Goal: Register for event/course

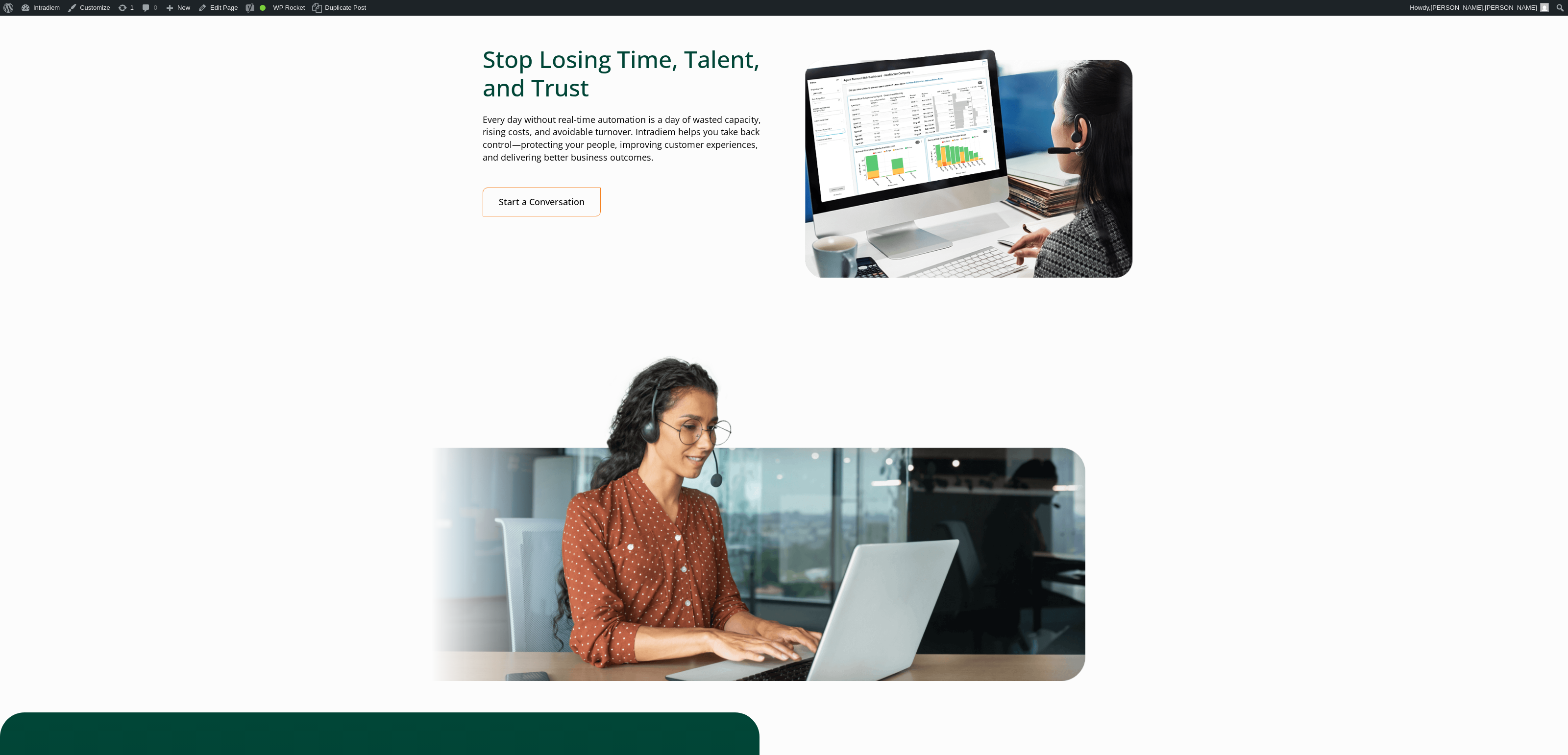
scroll to position [2679, 0]
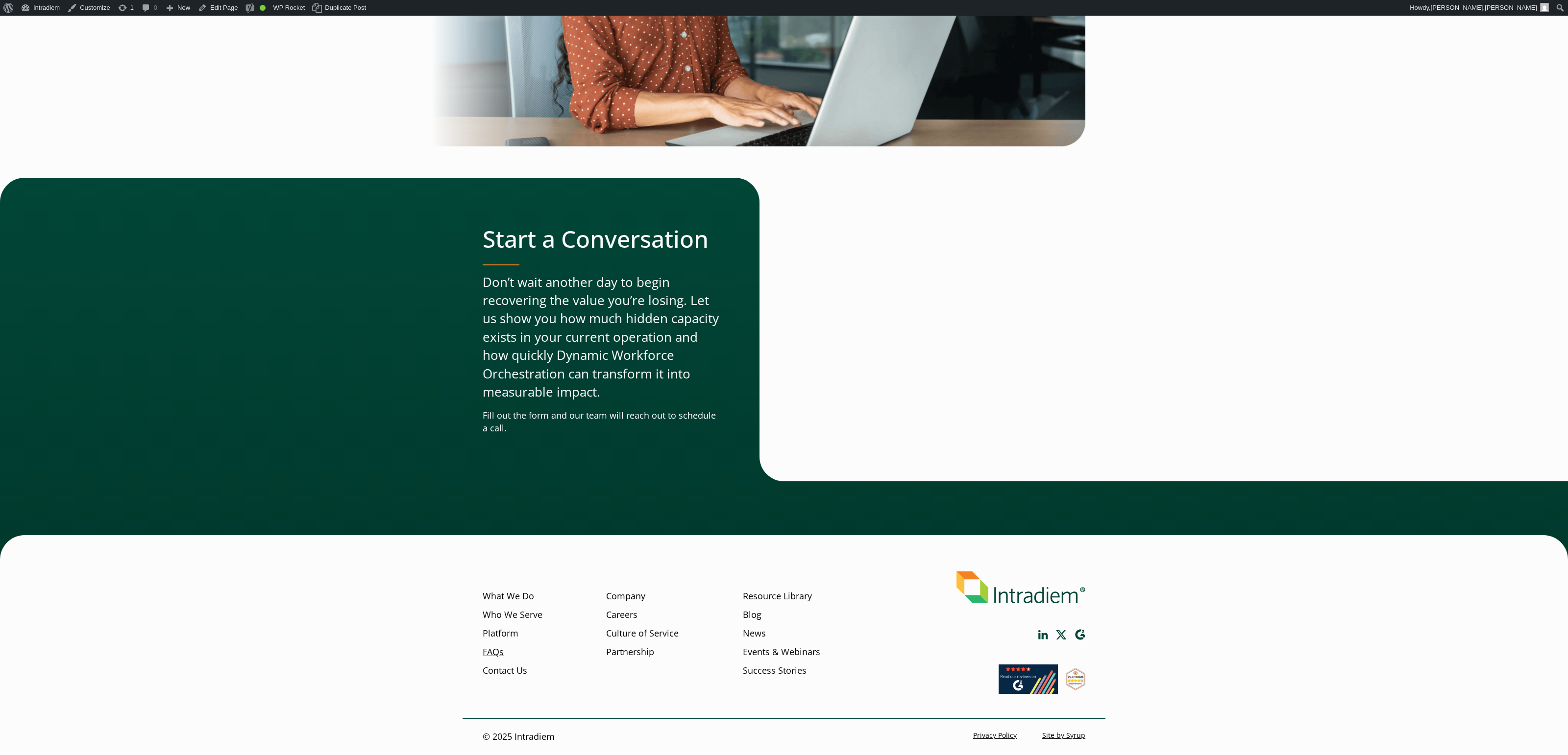
click at [494, 650] on link "FAQs" at bounding box center [493, 651] width 21 height 12
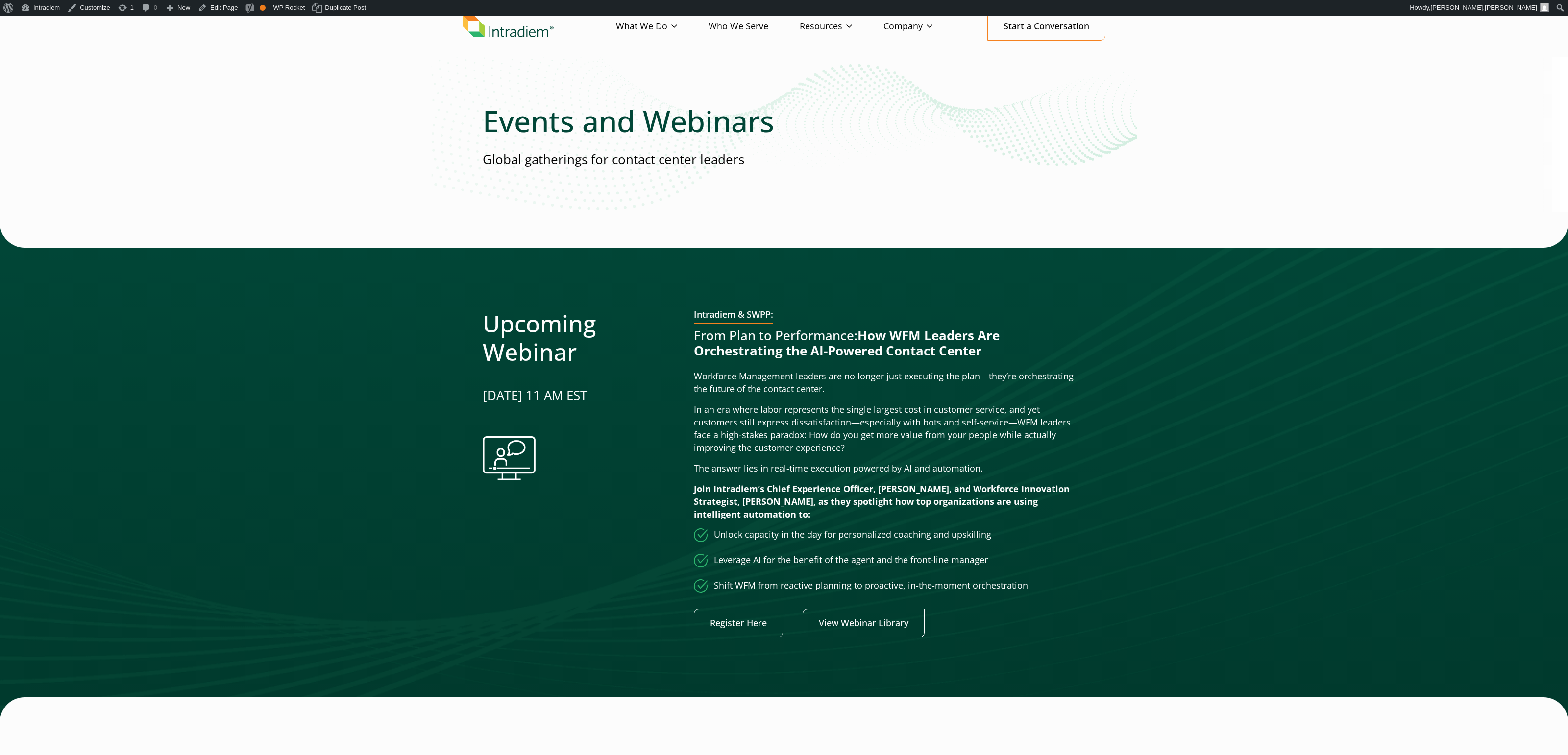
scroll to position [36, 0]
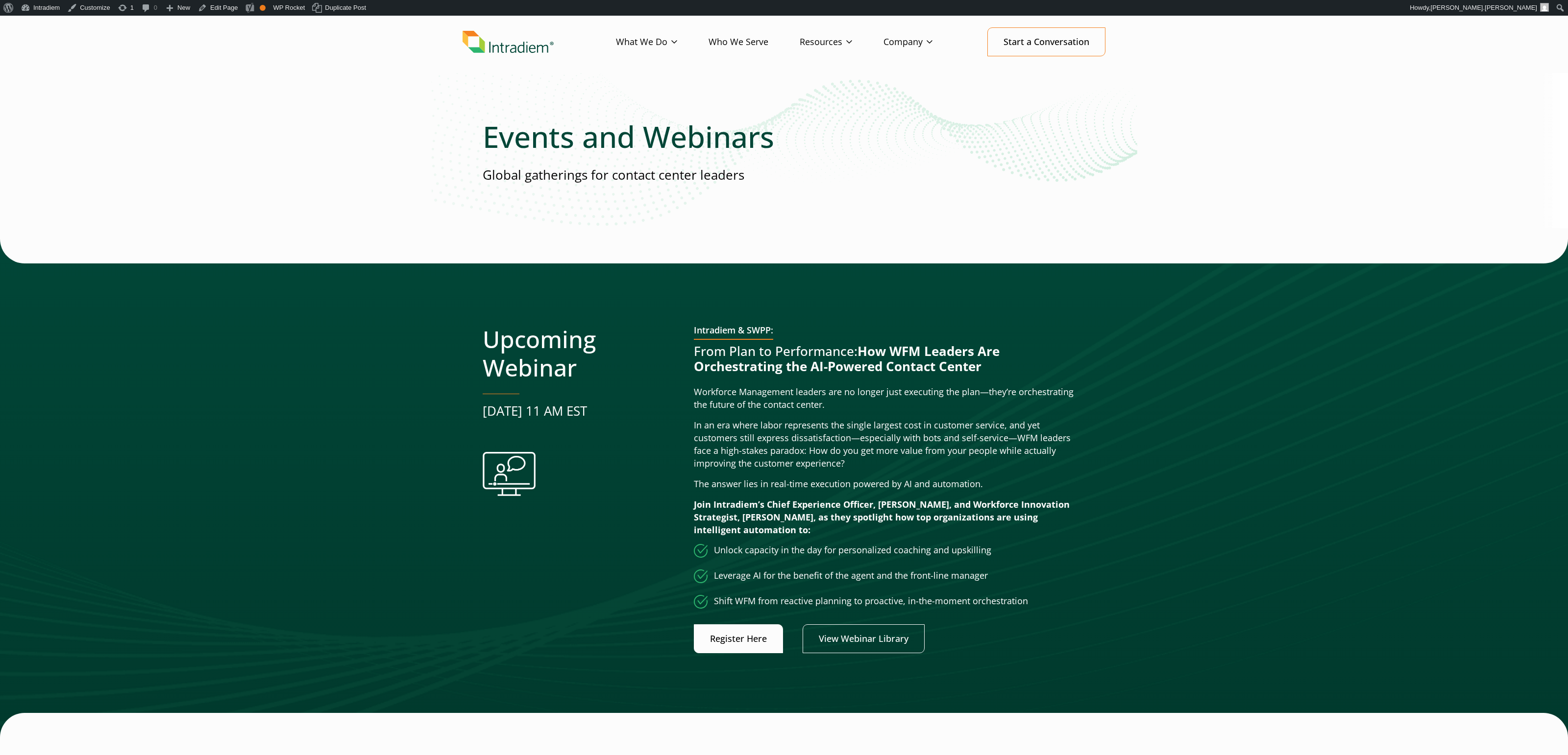
click at [727, 642] on link "Register Here" at bounding box center [739, 638] width 90 height 29
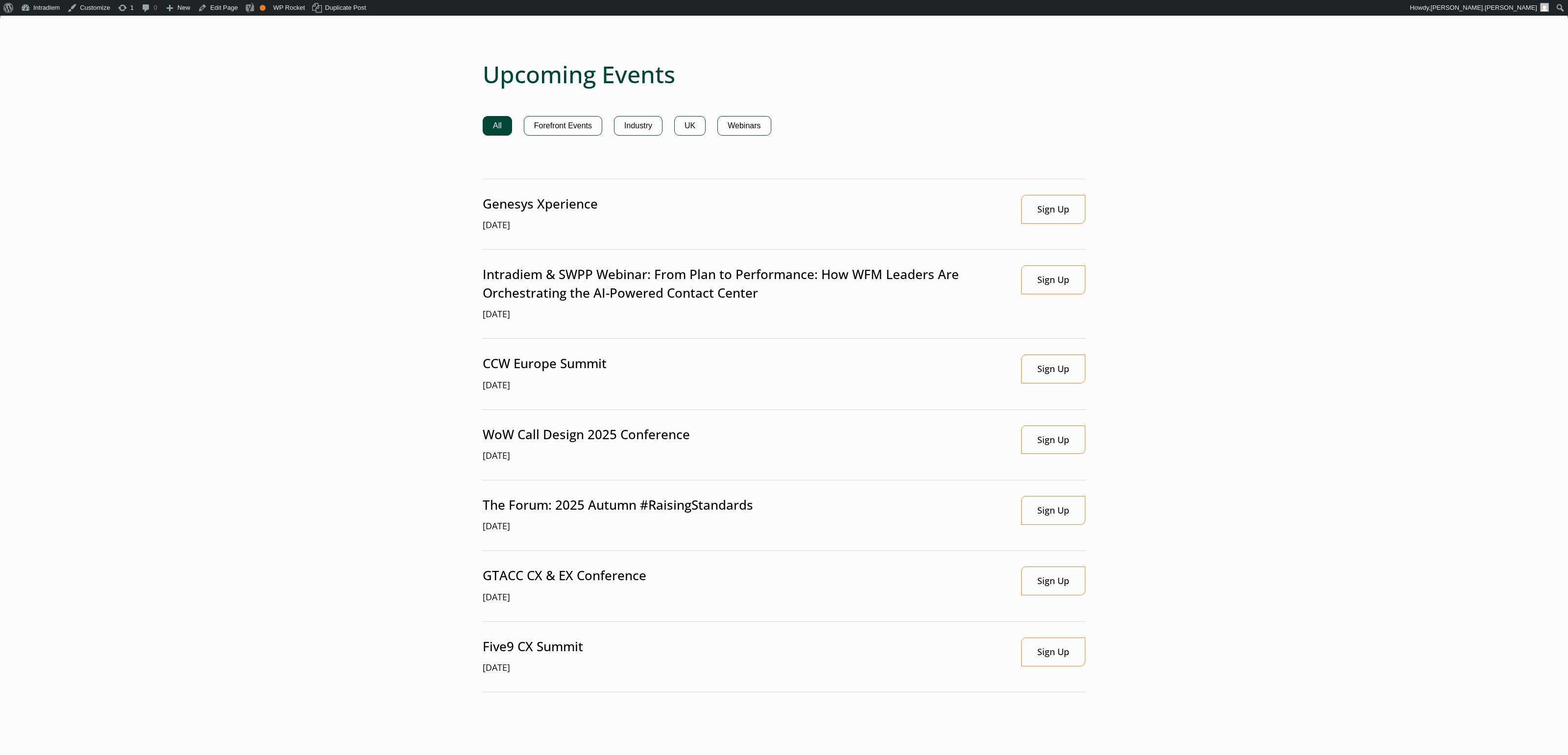
scroll to position [757, 0]
